Goal: Use online tool/utility: Use online tool/utility

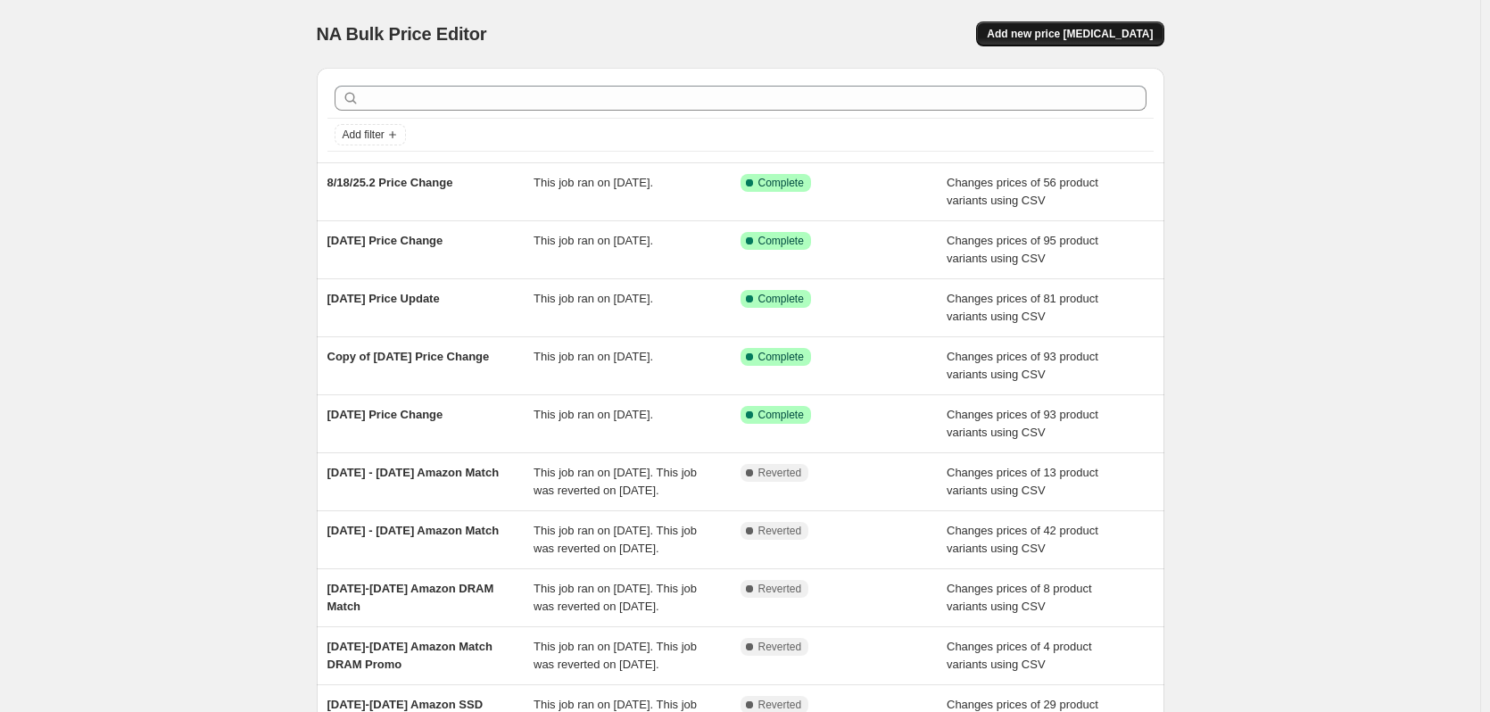
click at [1064, 46] on button "Add new price change job" at bounding box center [1069, 33] width 187 height 25
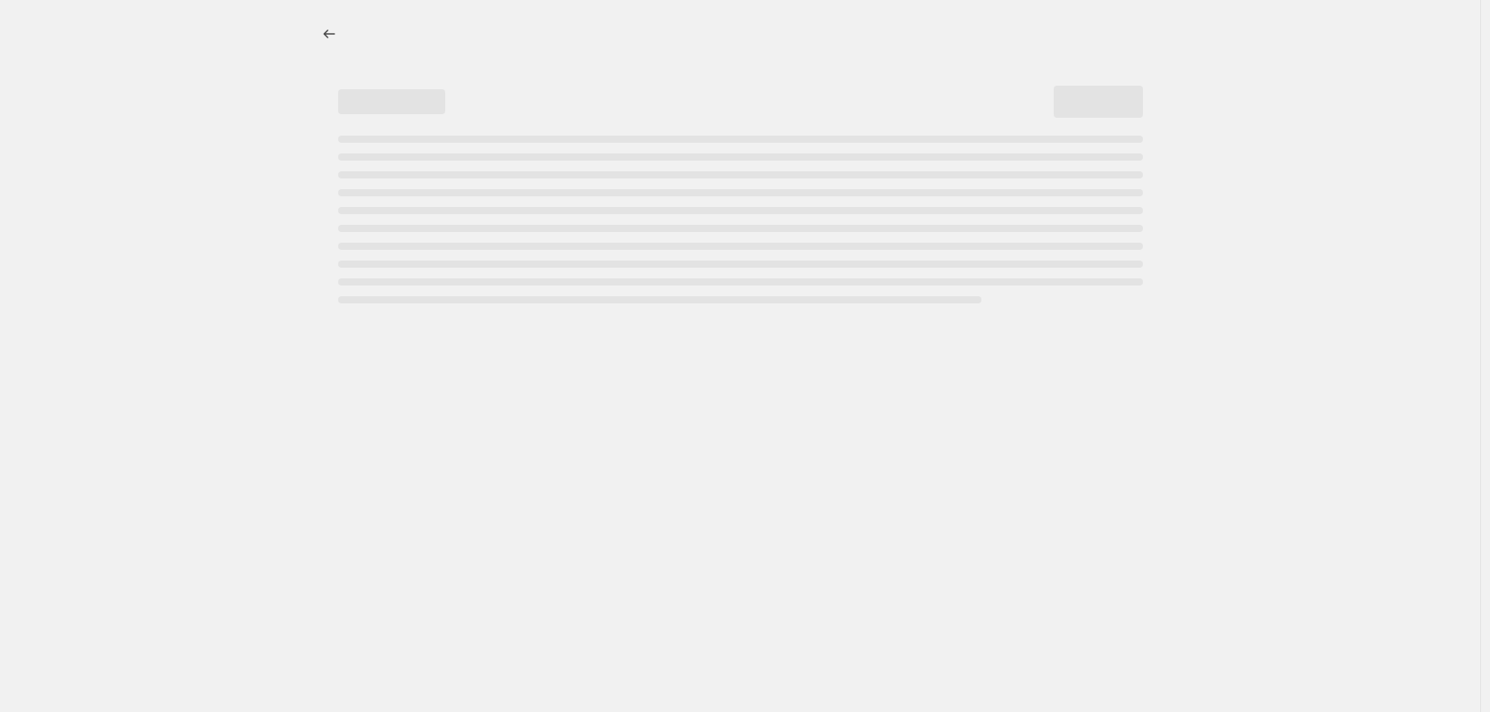
select select "percentage"
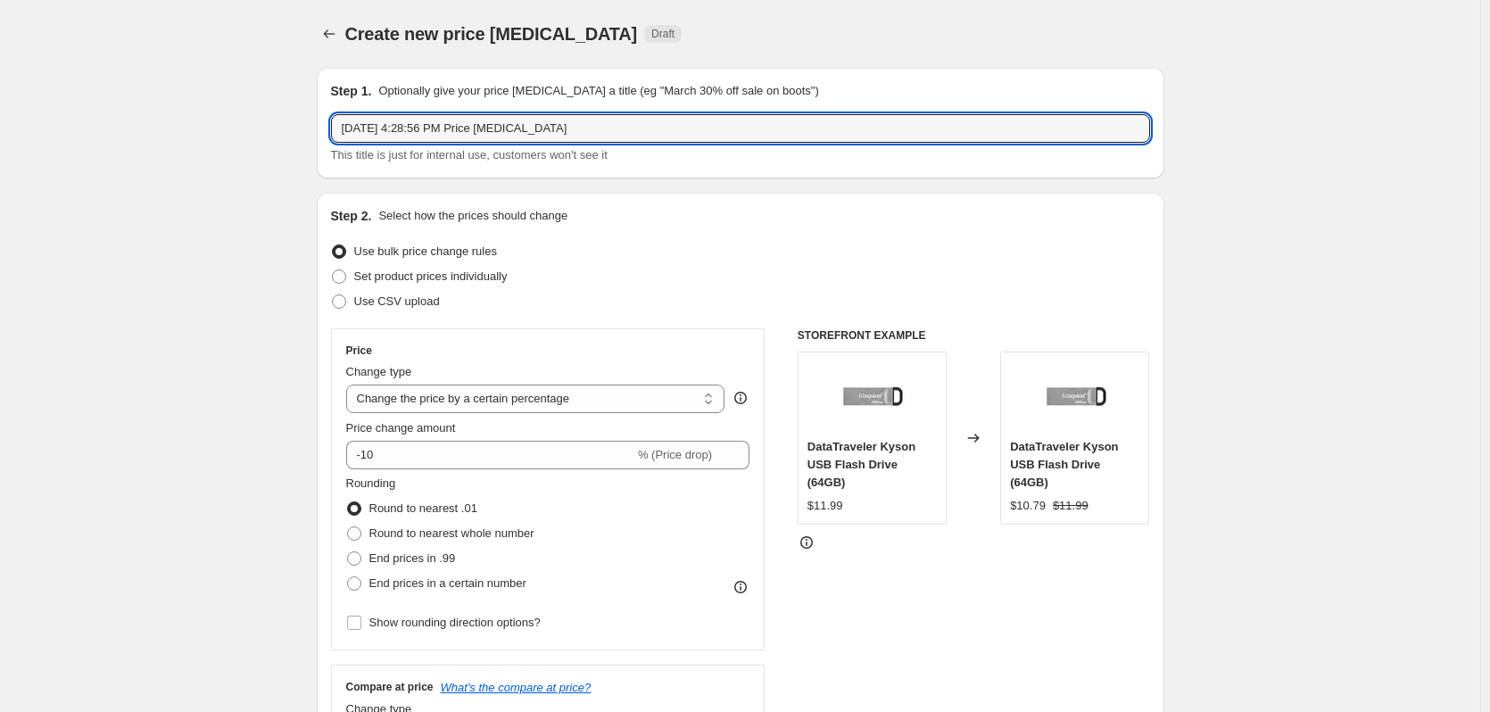
drag, startPoint x: 610, startPoint y: 126, endPoint x: -526, endPoint y: 48, distance: 1139.3
click at [0, 48] on html "Home Settings Plans Skip to content Create new price change job. This page is r…" at bounding box center [745, 356] width 1490 height 712
type input "[DATE] DRAM price change"
click at [369, 312] on label "Use CSV upload" at bounding box center [385, 301] width 109 height 25
click at [333, 295] on input "Use CSV upload" at bounding box center [332, 294] width 1 height 1
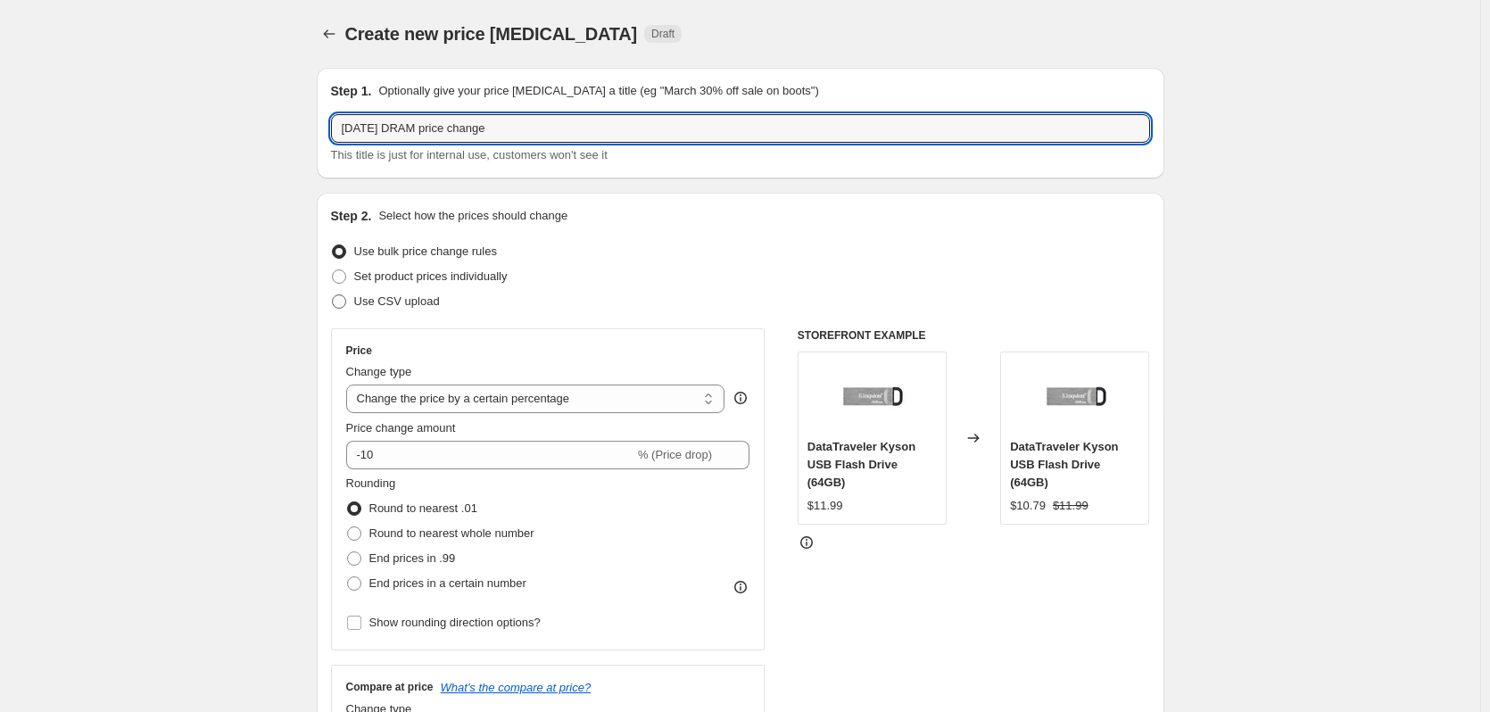
radio input "true"
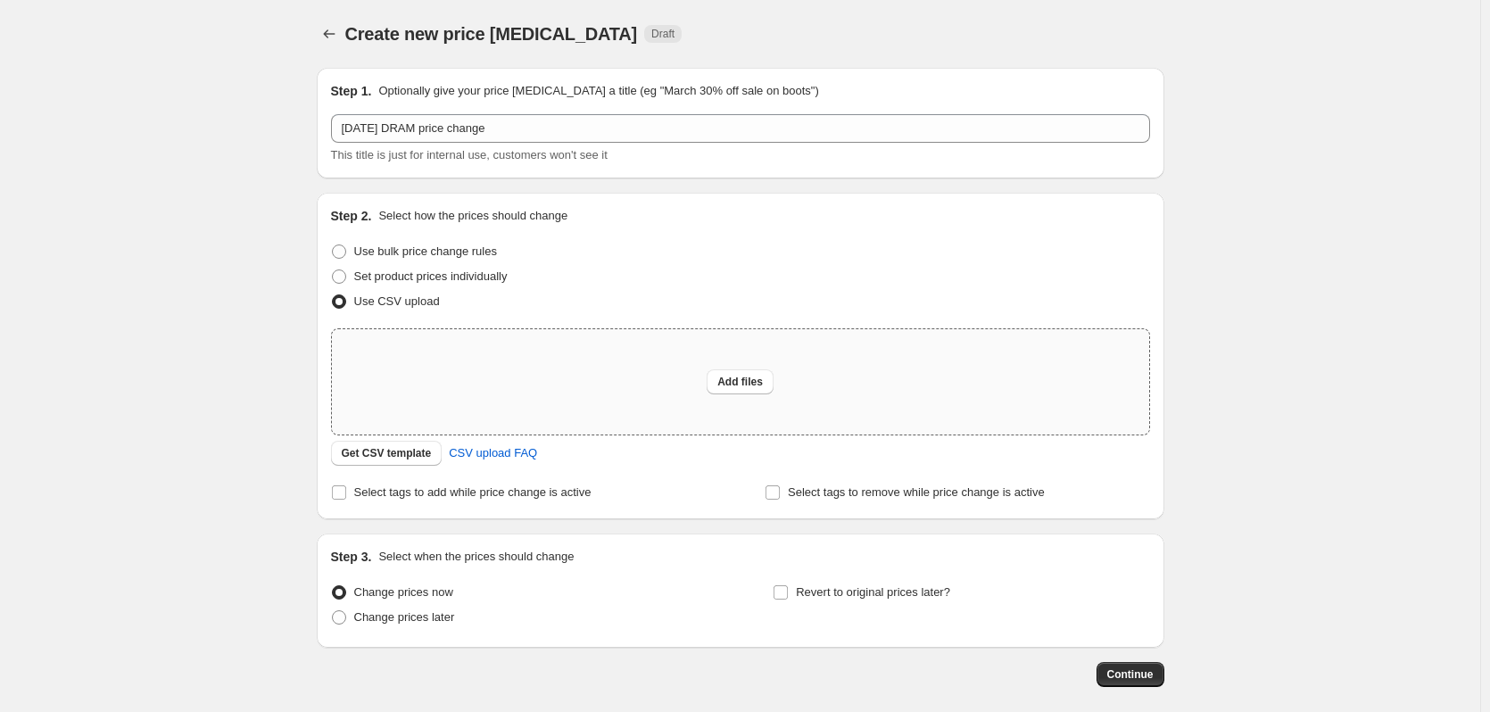
click at [707, 380] on div "Add files" at bounding box center [740, 381] width 817 height 105
type input "C:\fakepath\09162025 Price Change.csv"
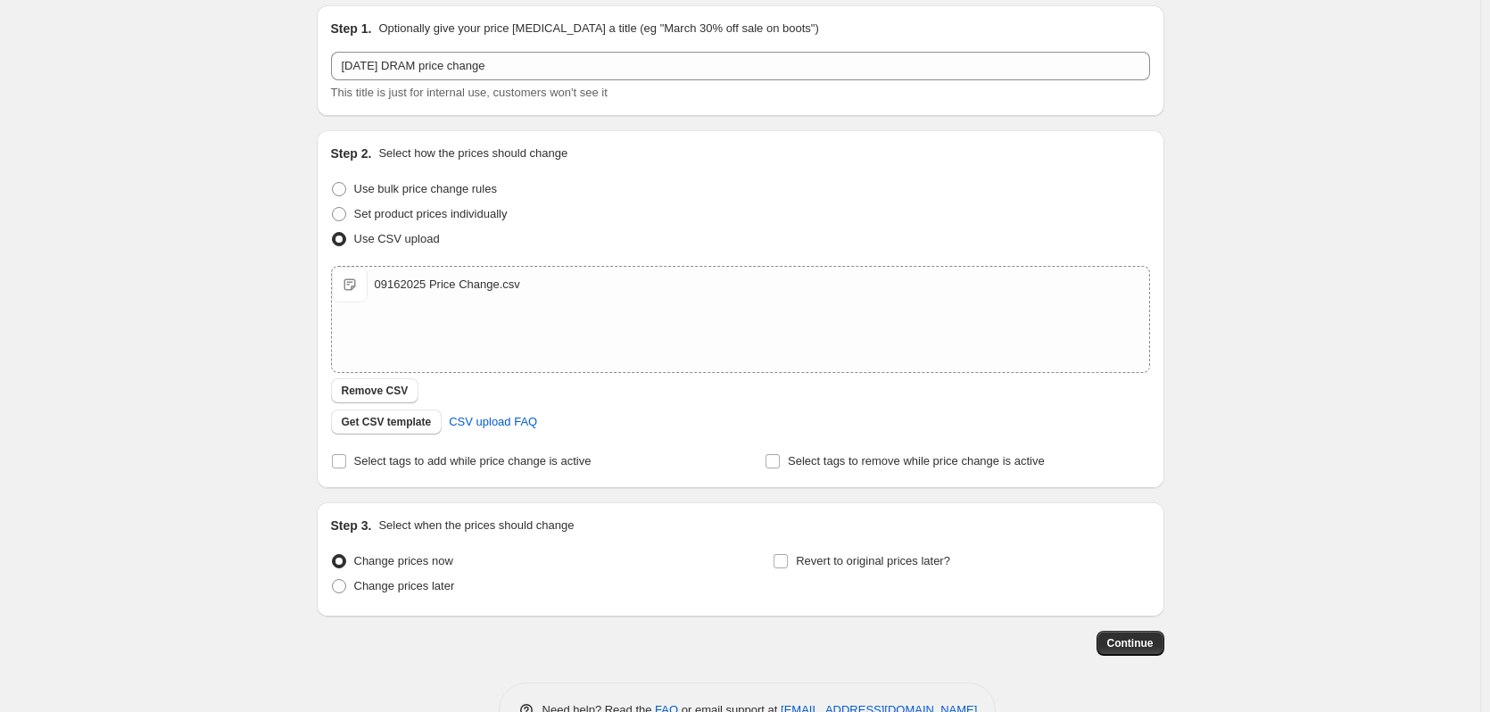
scroll to position [89, 0]
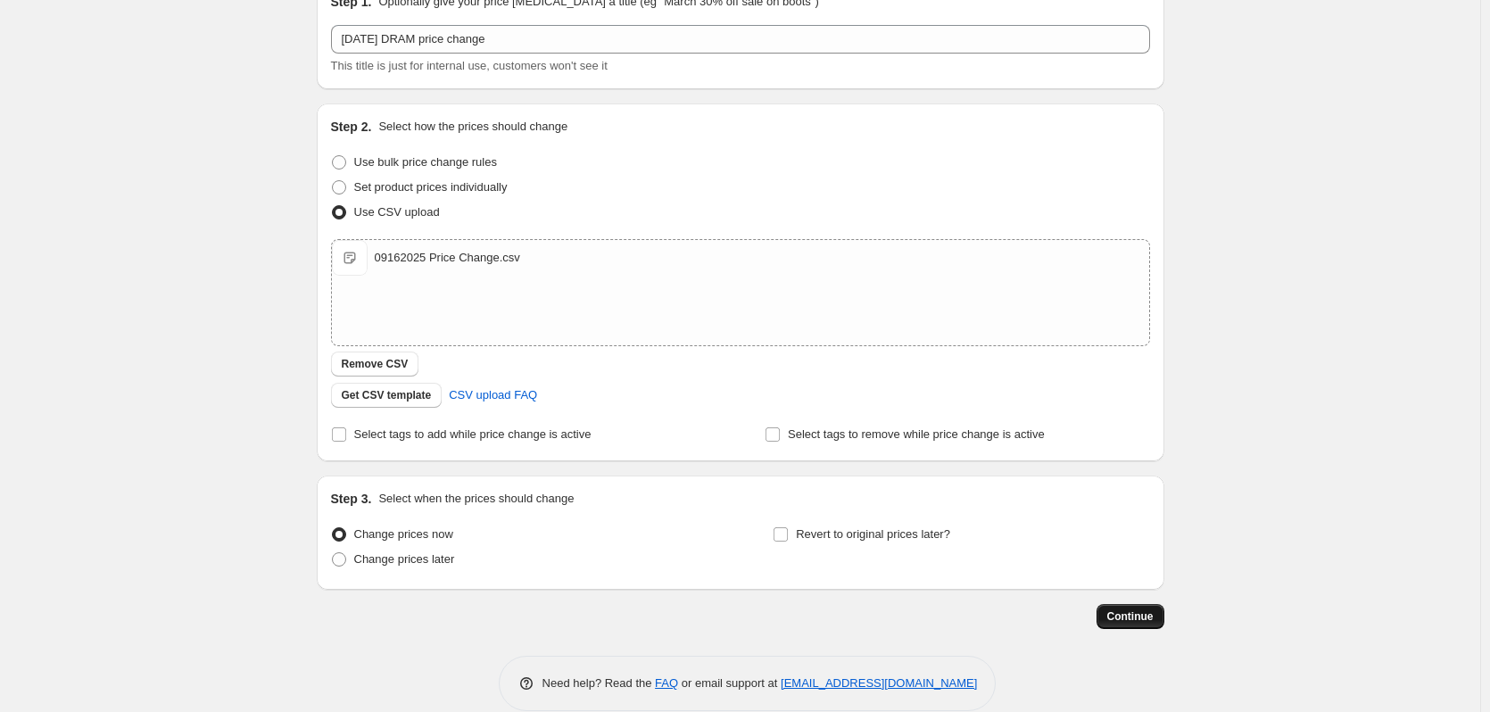
click at [1150, 621] on span "Continue" at bounding box center [1130, 616] width 46 height 14
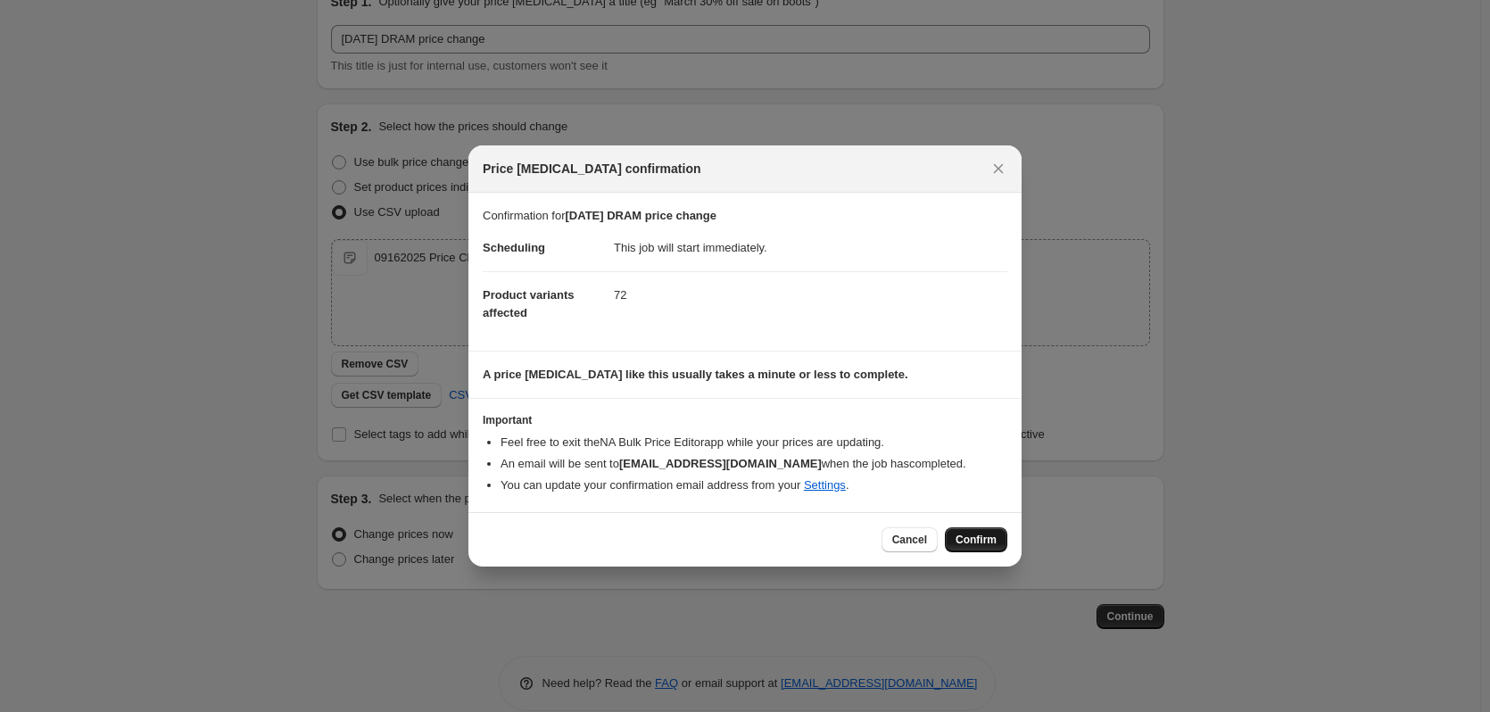
click at [959, 542] on span "Confirm" at bounding box center [976, 540] width 41 height 14
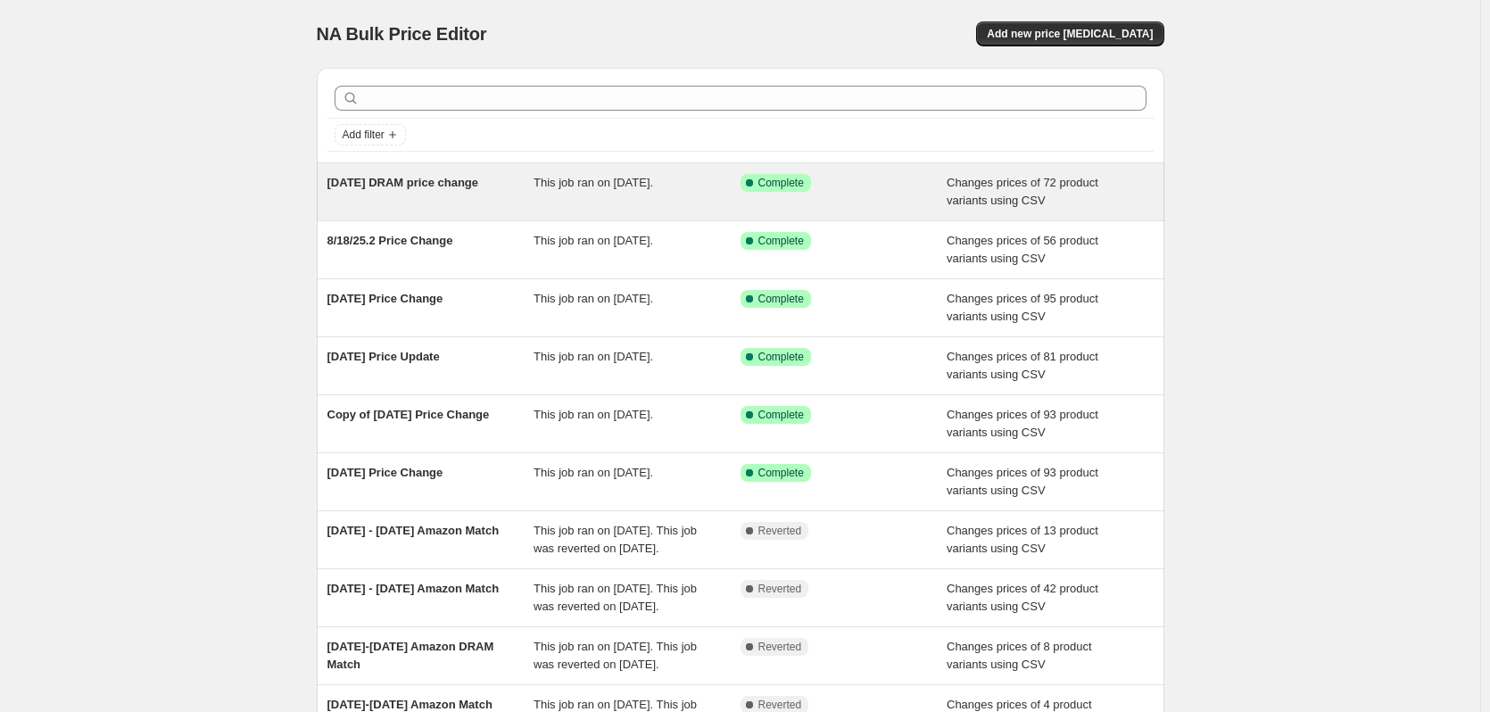
click at [641, 197] on div "This job ran on [DATE]." at bounding box center [637, 192] width 207 height 36
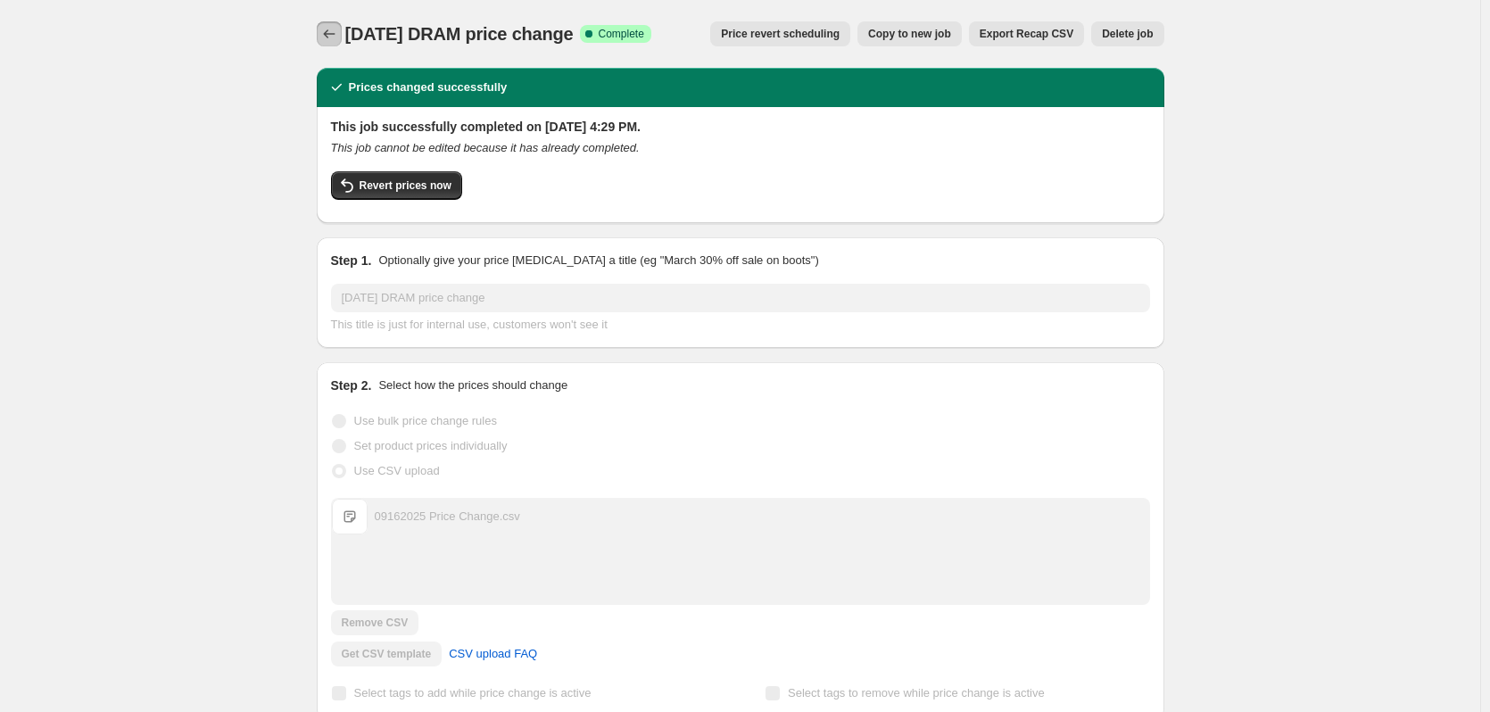
click at [342, 33] on button "Price change jobs" at bounding box center [329, 33] width 25 height 25
